Goal: Task Accomplishment & Management: Manage account settings

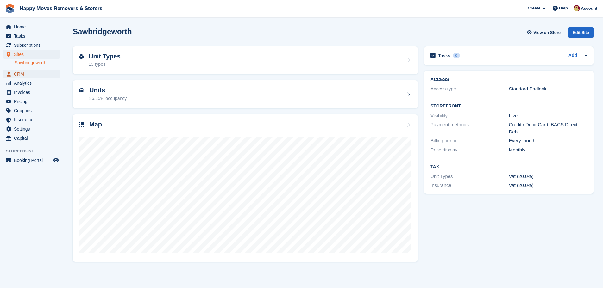
click at [17, 77] on span "CRM" at bounding box center [33, 74] width 38 height 9
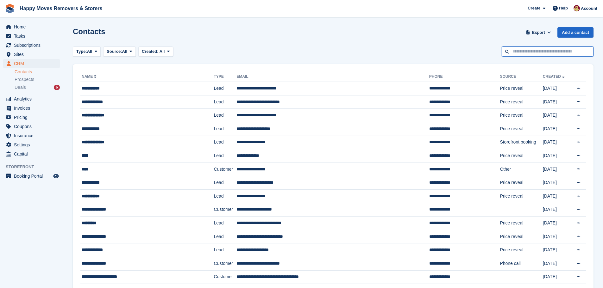
click at [528, 49] on input "text" at bounding box center [548, 52] width 92 height 10
type input "*****"
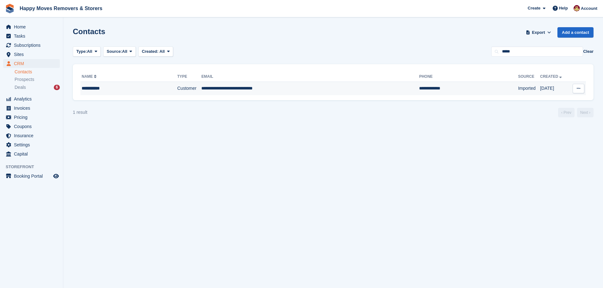
click at [99, 92] on div "**********" at bounding box center [120, 88] width 76 height 7
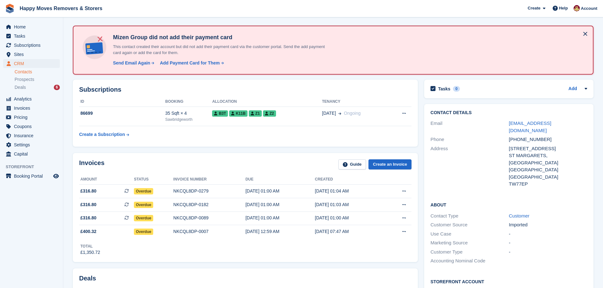
scroll to position [63, 0]
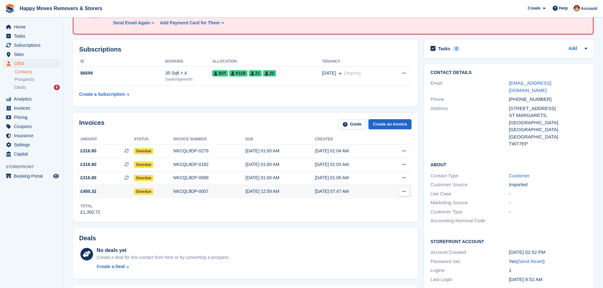
click at [86, 193] on span "£400.32" at bounding box center [88, 191] width 16 height 7
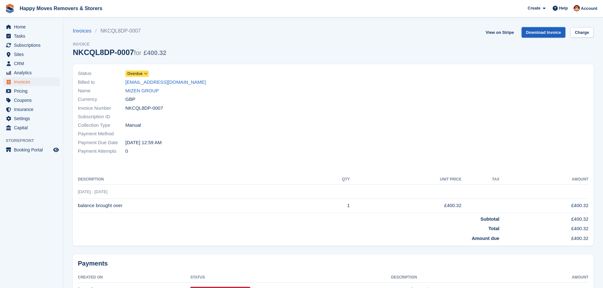
click at [535, 34] on link "Download Invoice" at bounding box center [544, 32] width 44 height 10
click at [541, 36] on link "Download Invoice" at bounding box center [544, 32] width 44 height 10
click at [245, 38] on div "Invoices NKCQL8DP-0007 Invoice NKCQL8DP-0007 for £400.32 View on Stripe Downloa…" at bounding box center [333, 45] width 521 height 37
click at [313, 37] on div "Invoices NKCQL8DP-0007 Invoice NKCQL8DP-0007 for £400.32 View on Stripe Downloa…" at bounding box center [333, 45] width 521 height 37
click at [497, 35] on link "View on Stripe" at bounding box center [499, 32] width 33 height 10
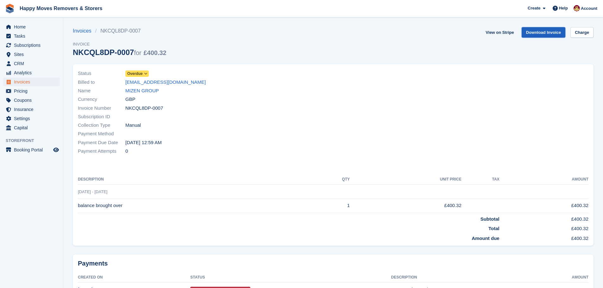
click at [544, 32] on link "Download Invoice" at bounding box center [544, 32] width 44 height 10
click at [137, 89] on link "MIZEN GROUP" at bounding box center [142, 90] width 34 height 7
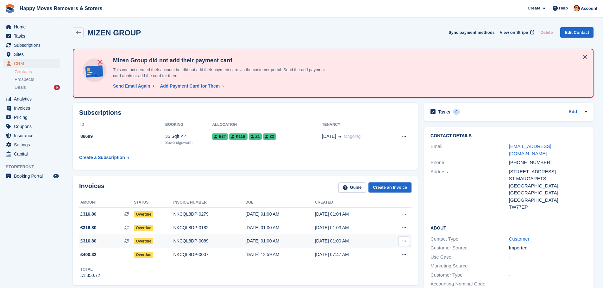
click at [178, 242] on div "NKCQL8DP-0089" at bounding box center [210, 241] width 72 height 7
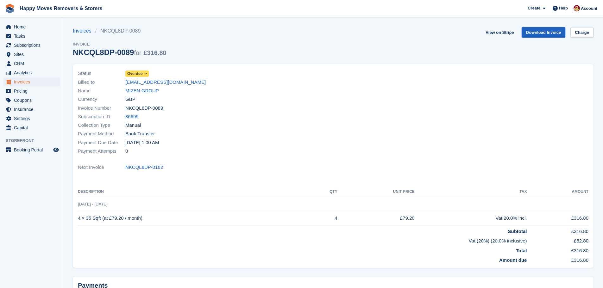
click at [539, 33] on link "Download Invoice" at bounding box center [544, 32] width 44 height 10
click at [505, 31] on link "View on Stripe" at bounding box center [499, 32] width 33 height 10
click at [148, 90] on link "MIZEN GROUP" at bounding box center [142, 90] width 34 height 7
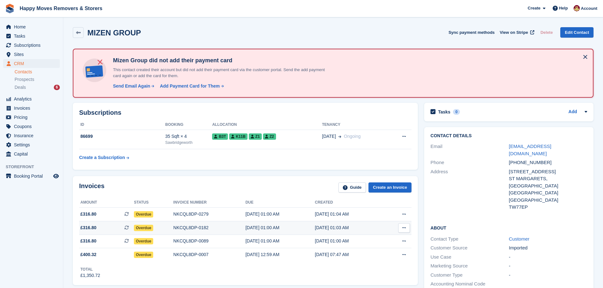
click at [185, 229] on div "NKCQL8DP-0182" at bounding box center [210, 228] width 72 height 7
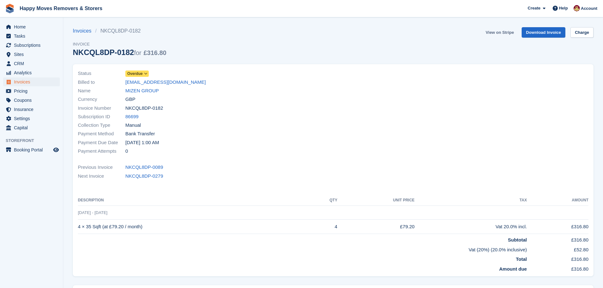
click at [498, 31] on link "View on Stripe" at bounding box center [499, 32] width 33 height 10
click at [133, 92] on link "MIZEN GROUP" at bounding box center [142, 90] width 34 height 7
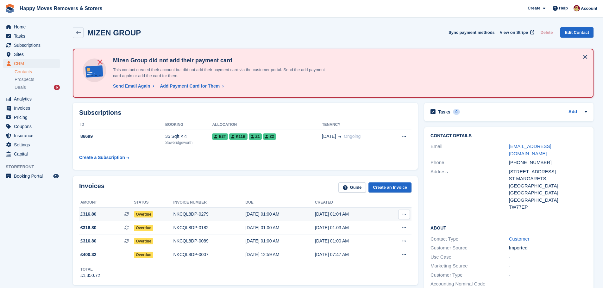
click at [180, 214] on div "NKCQL8DP-0279" at bounding box center [210, 214] width 72 height 7
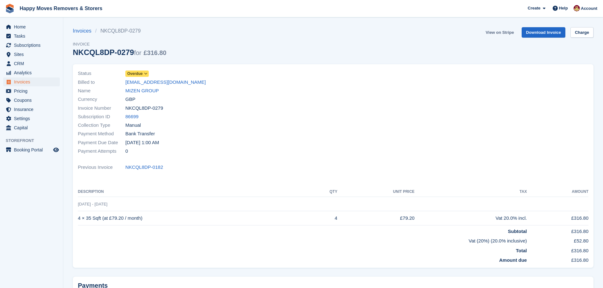
click at [505, 34] on link "View on Stripe" at bounding box center [499, 32] width 33 height 10
click at [556, 31] on link "Download Invoice" at bounding box center [544, 32] width 44 height 10
click at [151, 91] on link "MIZEN GROUP" at bounding box center [142, 90] width 34 height 7
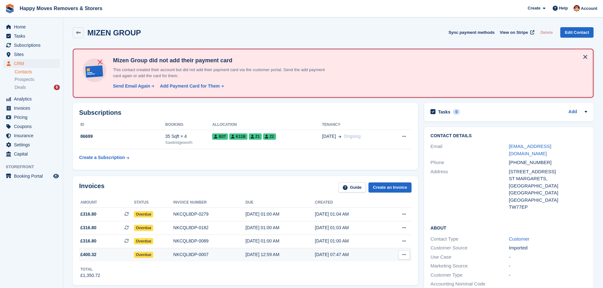
click at [185, 256] on div "NKCQL8DP-0007" at bounding box center [210, 255] width 72 height 7
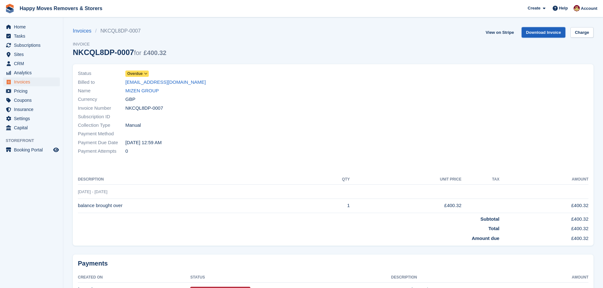
click at [536, 34] on link "Download Invoice" at bounding box center [544, 32] width 44 height 10
drag, startPoint x: 203, startPoint y: 84, endPoint x: 126, endPoint y: 85, distance: 77.6
click at [126, 85] on div "Billed to [EMAIL_ADDRESS][DOMAIN_NAME]" at bounding box center [204, 82] width 252 height 9
copy link "[EMAIL_ADDRESS][DOMAIN_NAME]"
click at [213, 51] on div "Invoices NKCQL8DP-0007 Invoice NKCQL8DP-0007 for £400.32 View on Stripe Downloa…" at bounding box center [333, 45] width 521 height 37
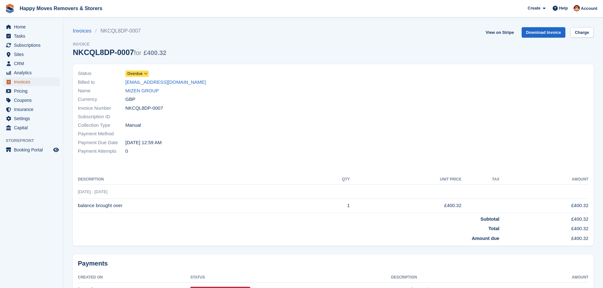
click at [27, 82] on span "Invoices" at bounding box center [33, 82] width 38 height 9
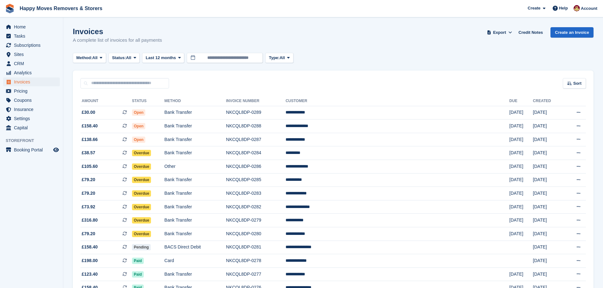
drag, startPoint x: 295, startPoint y: 53, endPoint x: 288, endPoint y: 48, distance: 9.1
click at [288, 48] on div "Invoices A complete list of invoices for all payments Export Export Invoices Ex…" at bounding box center [333, 39] width 521 height 24
